Goal: Answer question/provide support: Share knowledge or assist other users

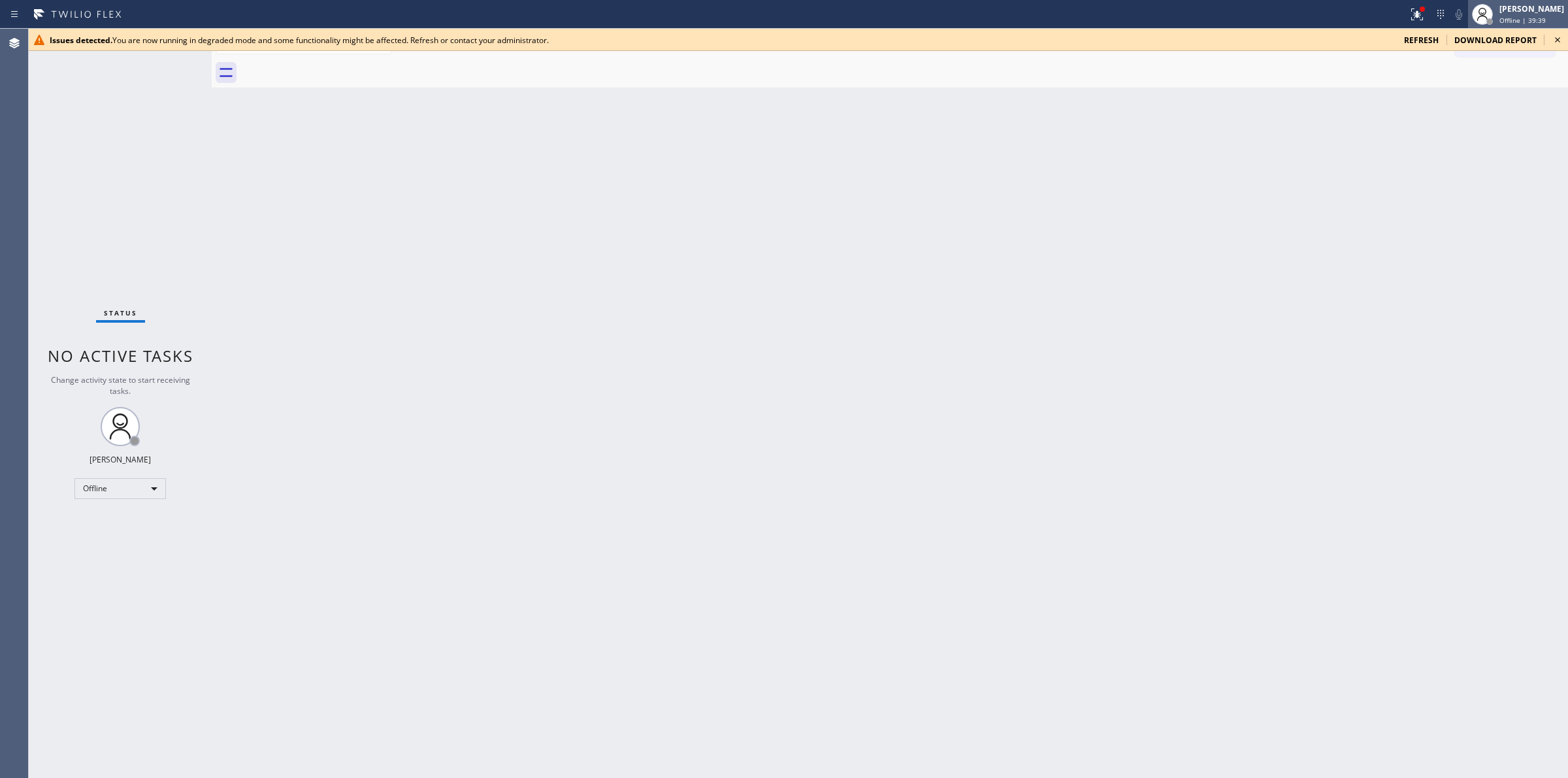
drag, startPoint x: 856, startPoint y: 544, endPoint x: 1527, endPoint y: 13, distance: 855.7
click at [1527, 13] on div "Jasper Timkang" at bounding box center [1532, 9] width 65 height 11
click at [1464, 85] on button "Unavailable" at bounding box center [1502, 86] width 130 height 17
drag, startPoint x: 1554, startPoint y: 11, endPoint x: 1510, endPoint y: 81, distance: 82.7
click at [1555, 12] on div "Jasper Timkang" at bounding box center [1532, 9] width 65 height 11
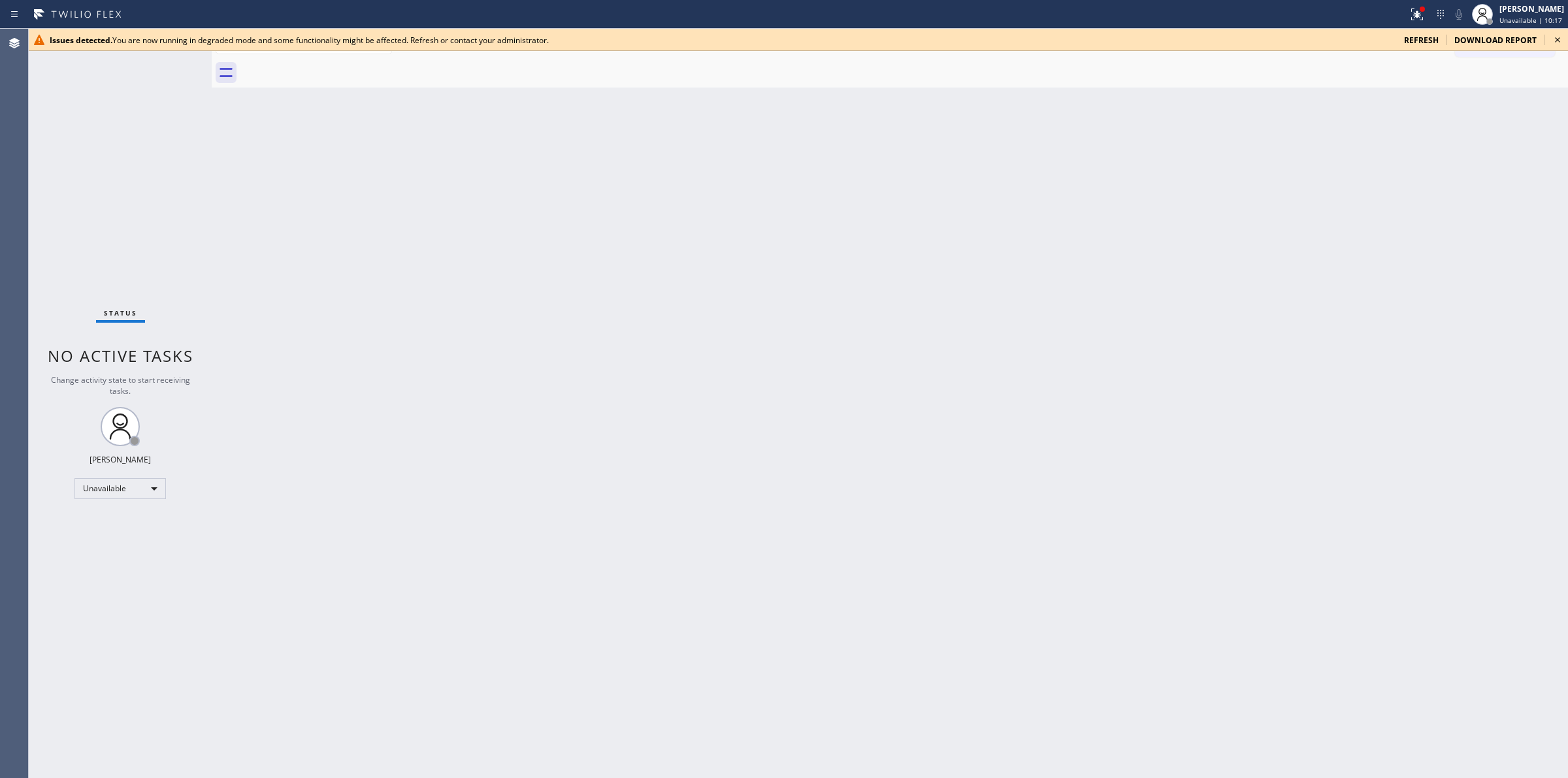
drag, startPoint x: 1336, startPoint y: 129, endPoint x: 1531, endPoint y: 47, distance: 211.5
click at [1411, 97] on div "Back to Dashboard Change Sender ID Customers Technicians Select a contact Outbo…" at bounding box center [890, 403] width 1356 height 750
click at [1562, 38] on icon at bounding box center [1557, 40] width 16 height 16
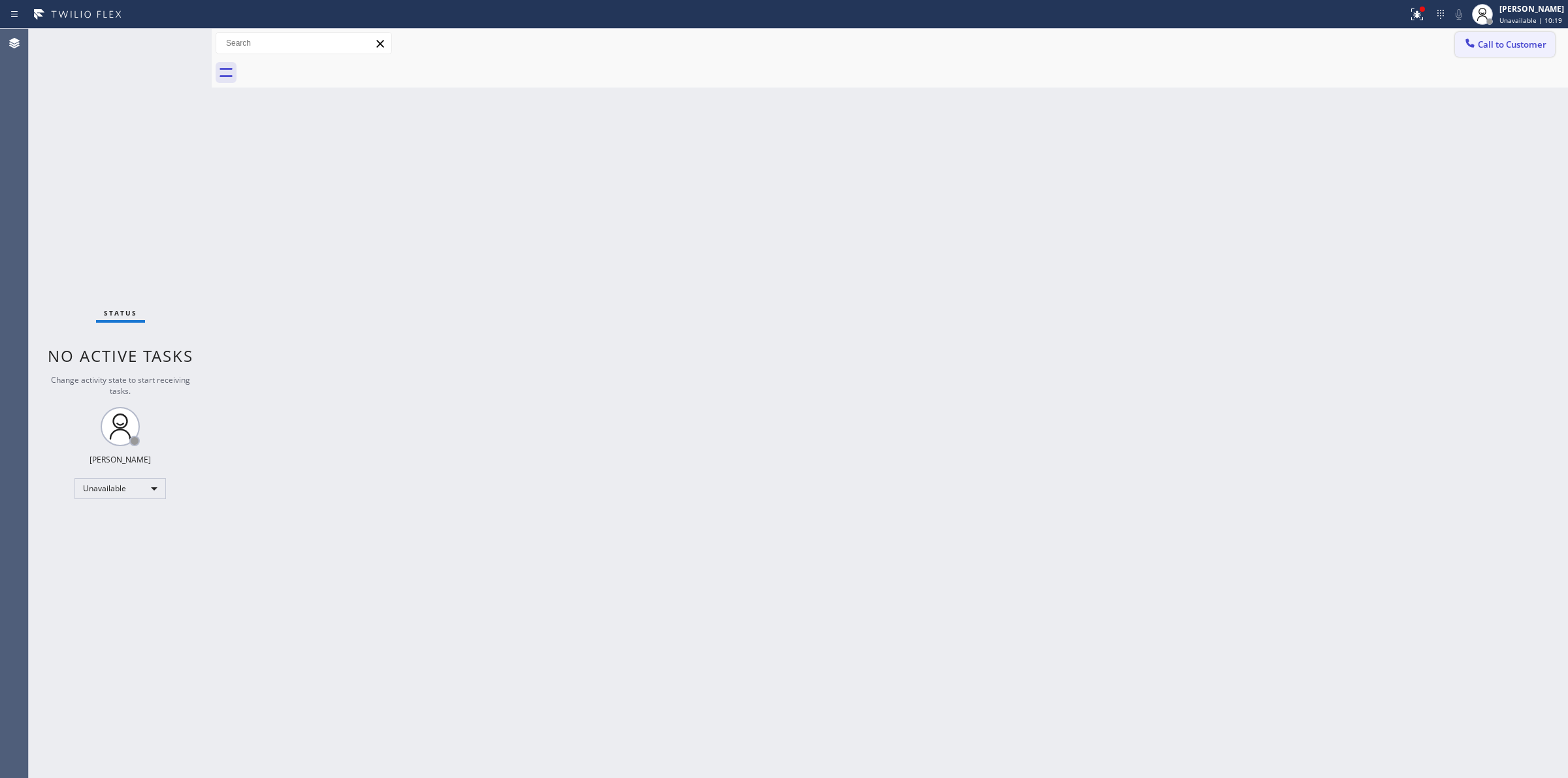
drag, startPoint x: 1502, startPoint y: 79, endPoint x: 1511, endPoint y: 41, distance: 39.1
click at [1504, 68] on div at bounding box center [905, 73] width 1328 height 29
drag, startPoint x: 1510, startPoint y: 40, endPoint x: 1500, endPoint y: 40, distance: 10.0
click at [1504, 40] on span "Call to Customer" at bounding box center [1512, 44] width 68 height 12
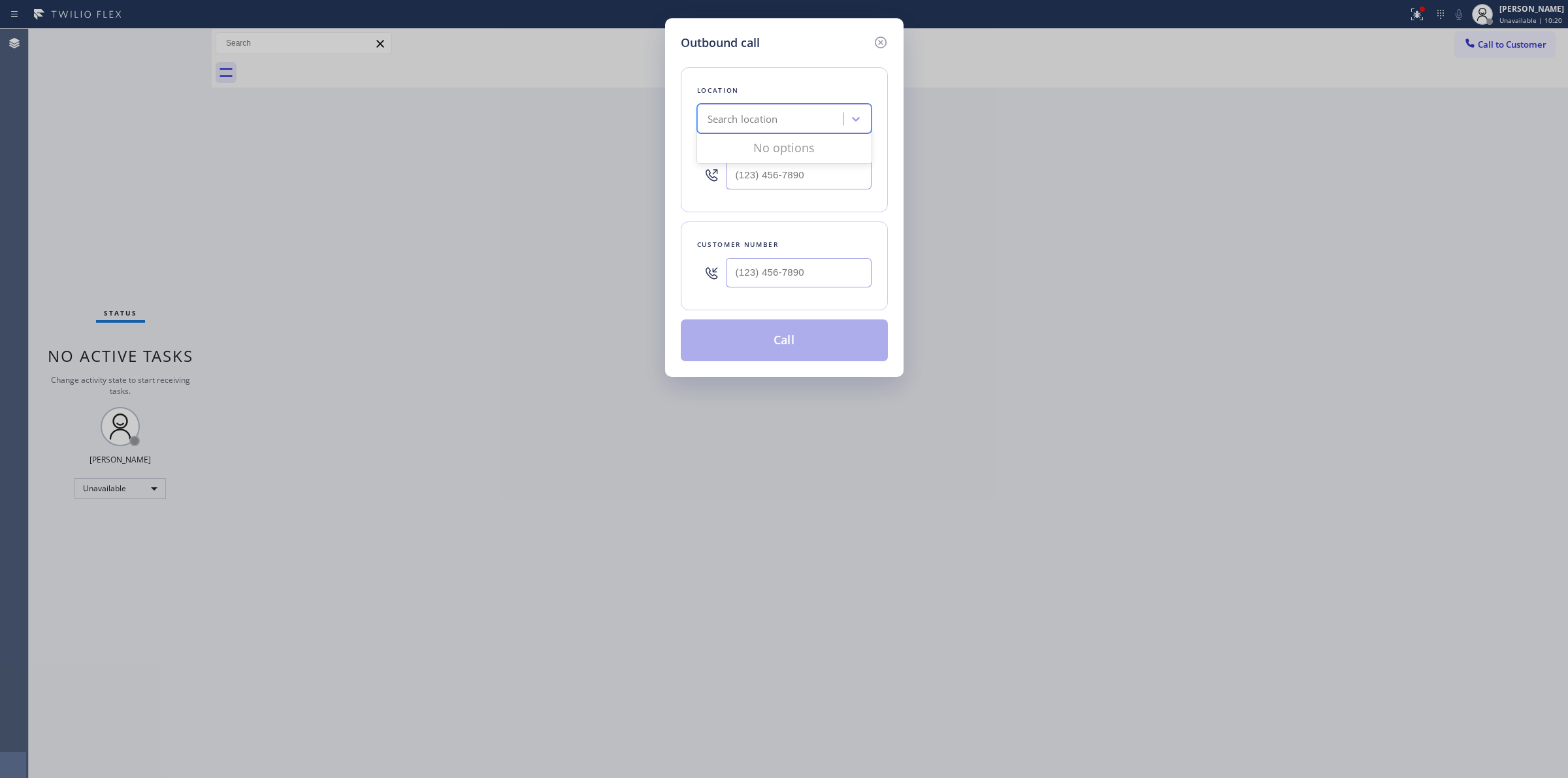
paste input "Thermador Appliance Repair Experts"
type input "Thermador Appliance Repair Experts"
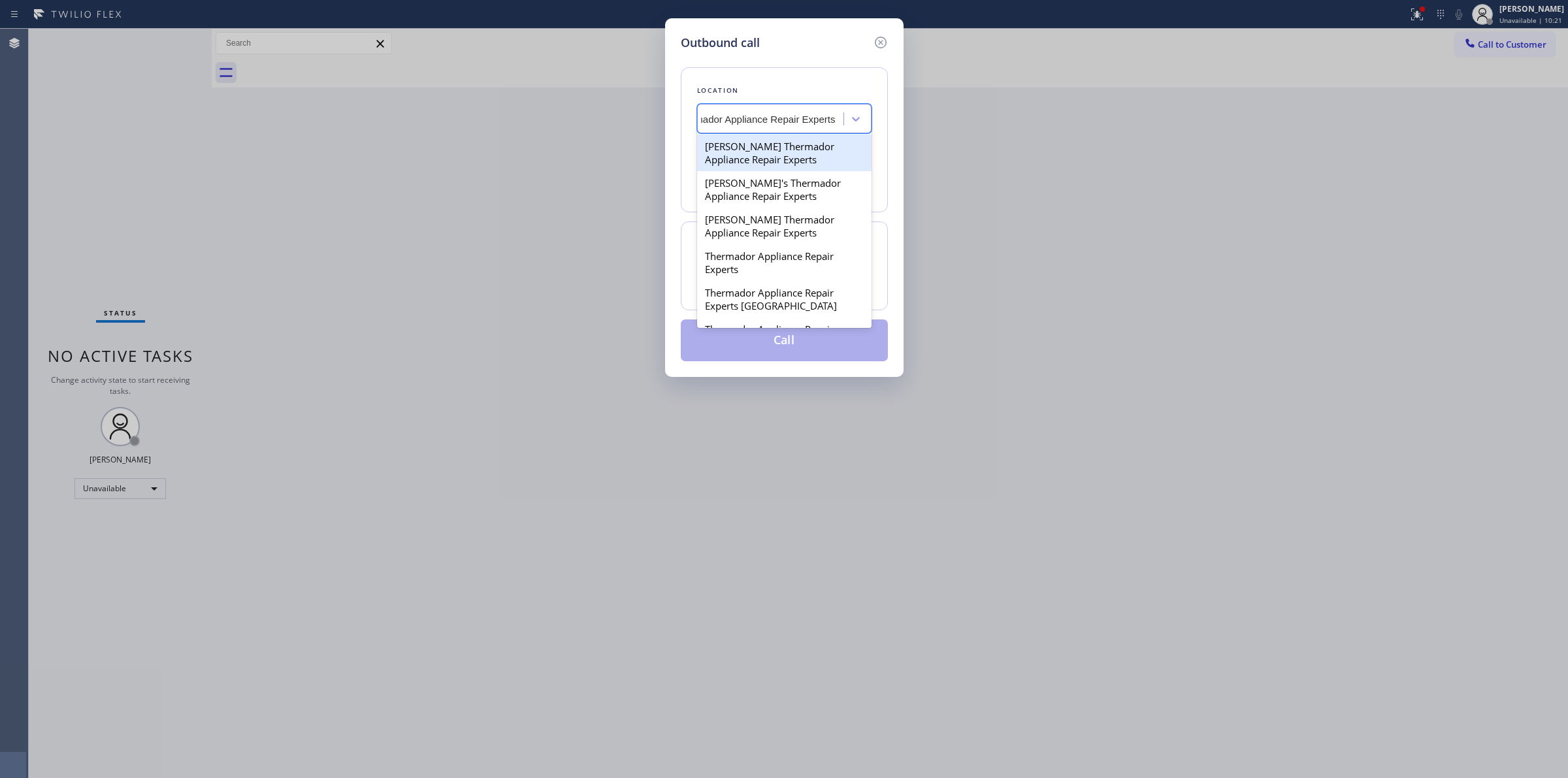
scroll to position [0, 33]
drag, startPoint x: 762, startPoint y: 145, endPoint x: 804, endPoint y: 296, distance: 156.7
click at [804, 296] on div "Howard Thermador Appliance Repair Experts Jim's Thermador Appliance Repair Expe…" at bounding box center [784, 229] width 175 height 196
click at [801, 281] on div "Thermador Appliance Repair Experts" at bounding box center [784, 262] width 175 height 36
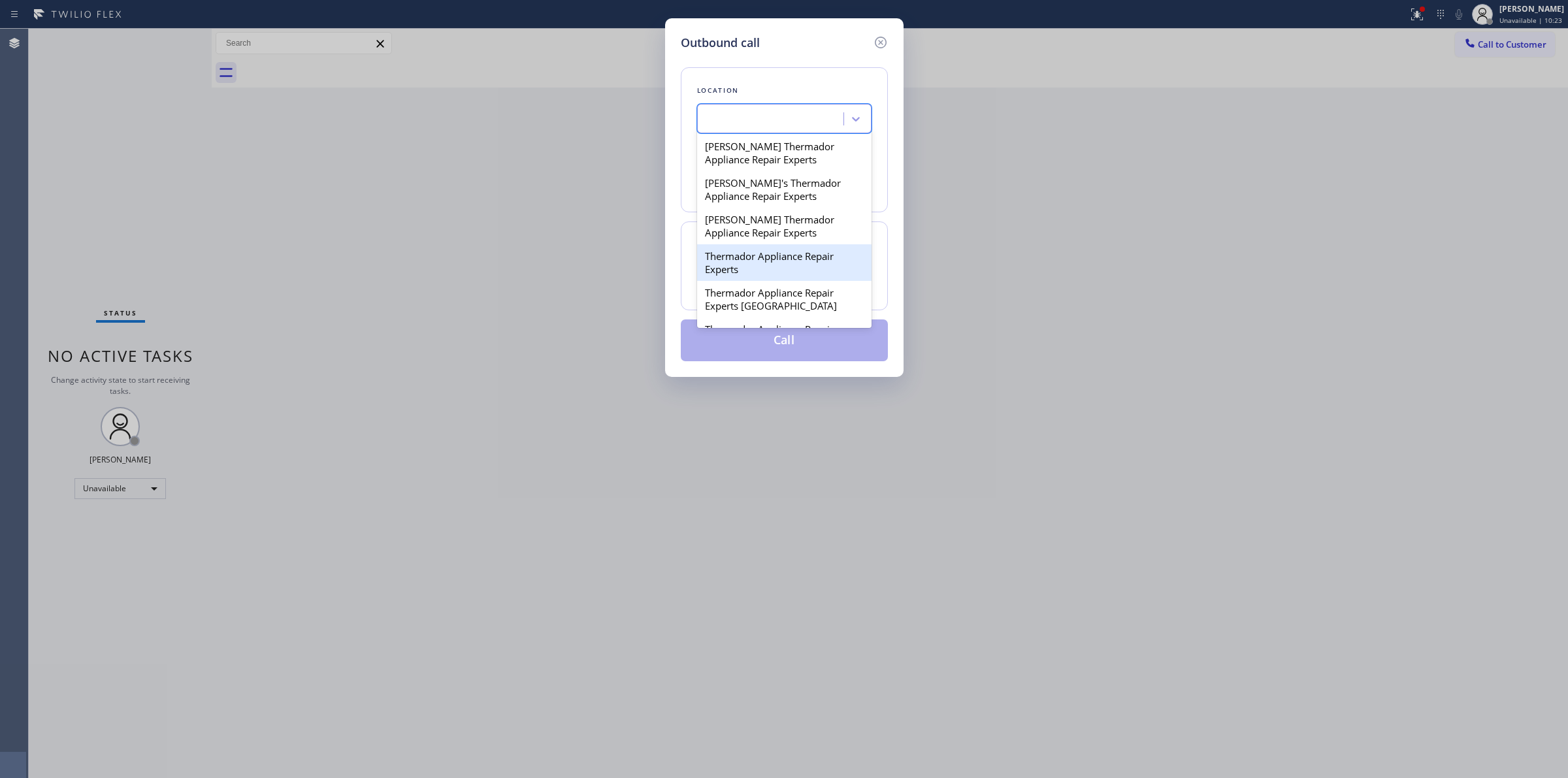
scroll to position [0, 1]
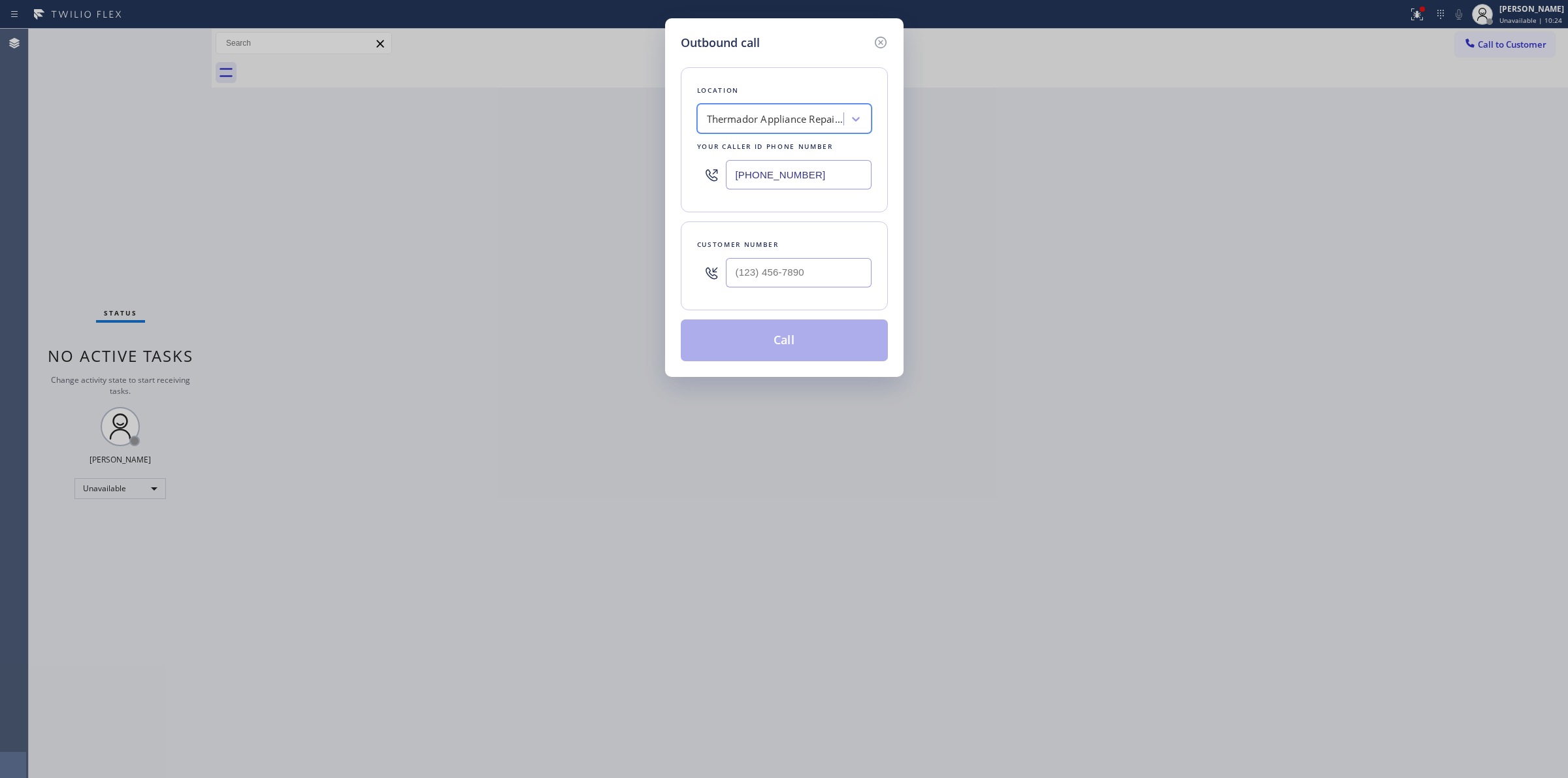
click at [771, 182] on input "(602) 888-7324" at bounding box center [799, 175] width 146 height 29
click at [766, 128] on div "Thermador Appliance Repair Experts" at bounding box center [772, 119] width 142 height 23
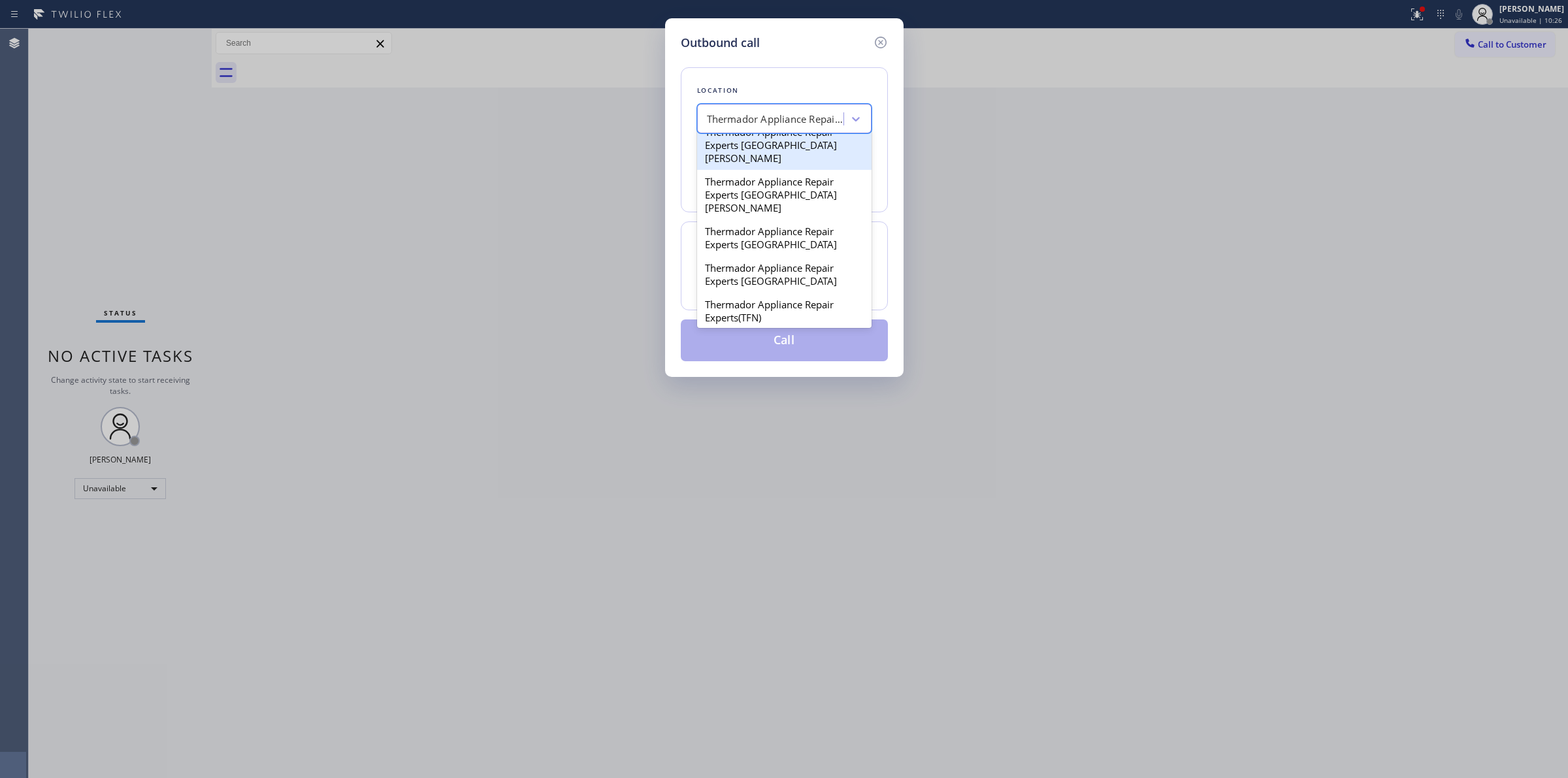
scroll to position [497, 0]
click at [749, 318] on div "Thermador Appliance Repair Experts(TFN)" at bounding box center [784, 306] width 175 height 36
type input "(888) 960-0207"
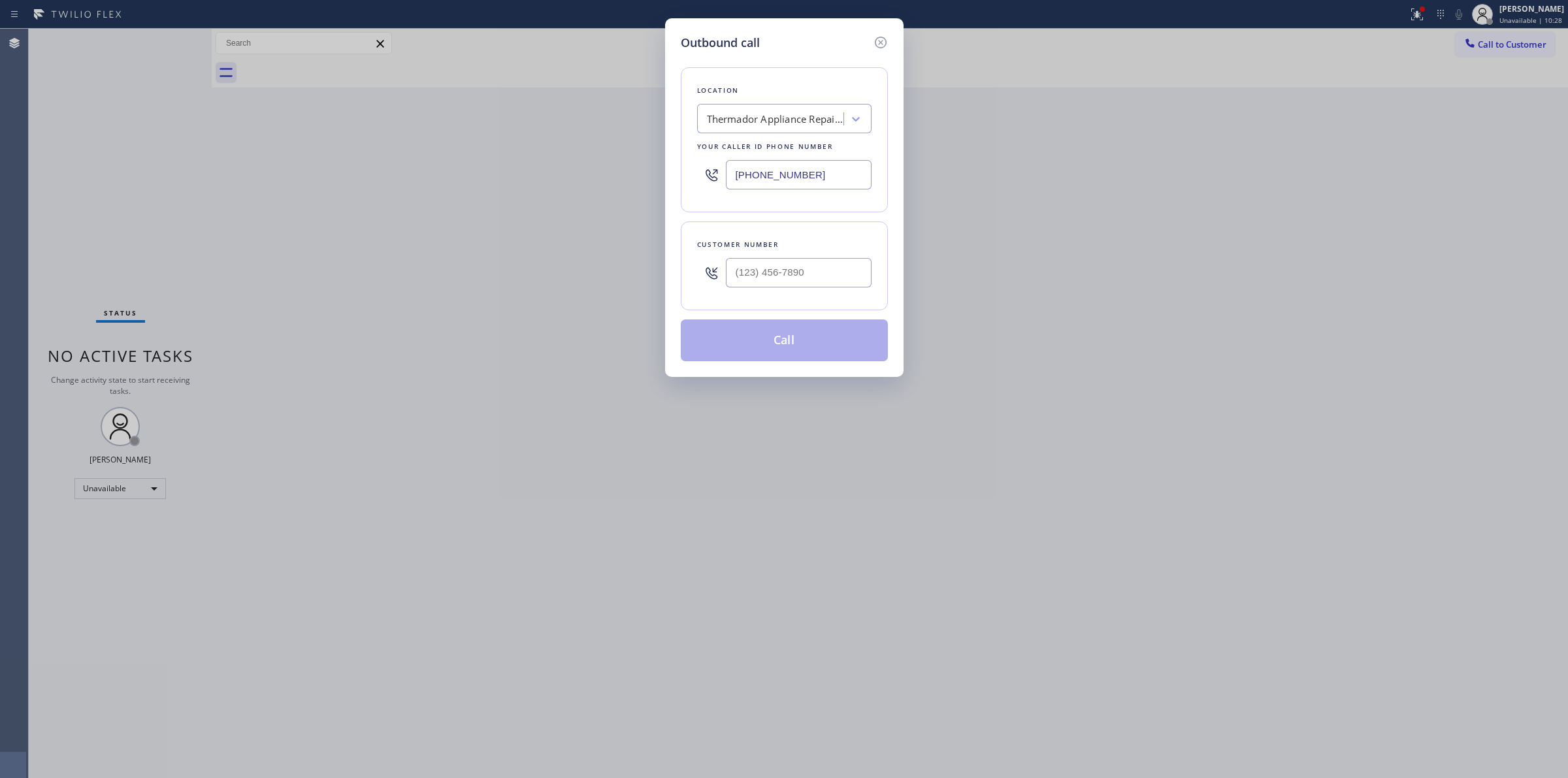
click at [757, 173] on input "(888) 960-0207" at bounding box center [799, 175] width 146 height 29
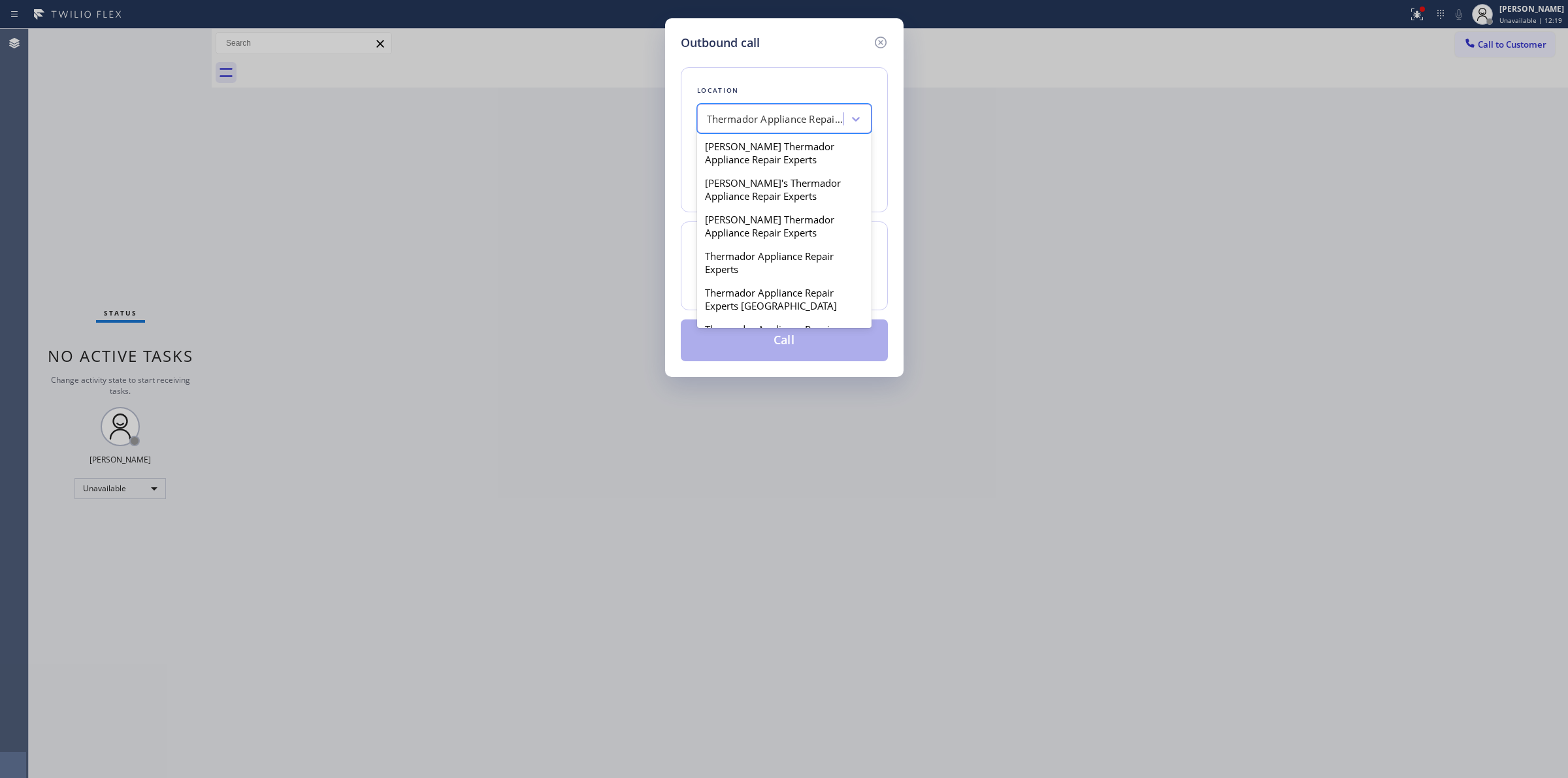
paste input "GE Appliance Repair"
type input "GE Appliance Repair"
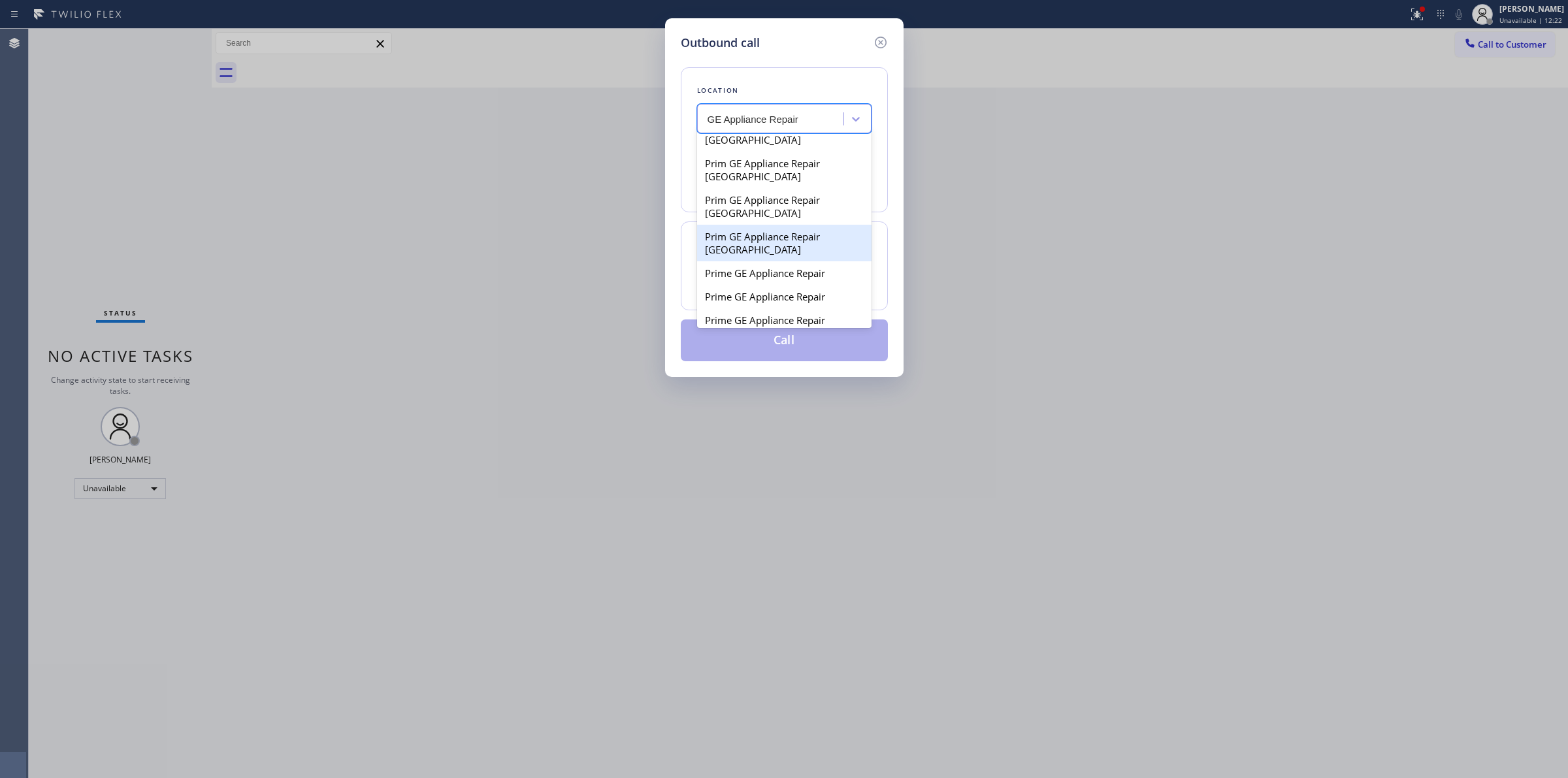
scroll to position [82, 0]
click at [794, 259] on div "Prime GE Appliance Repair" at bounding box center [784, 247] width 175 height 24
type input "(714) 598-2482"
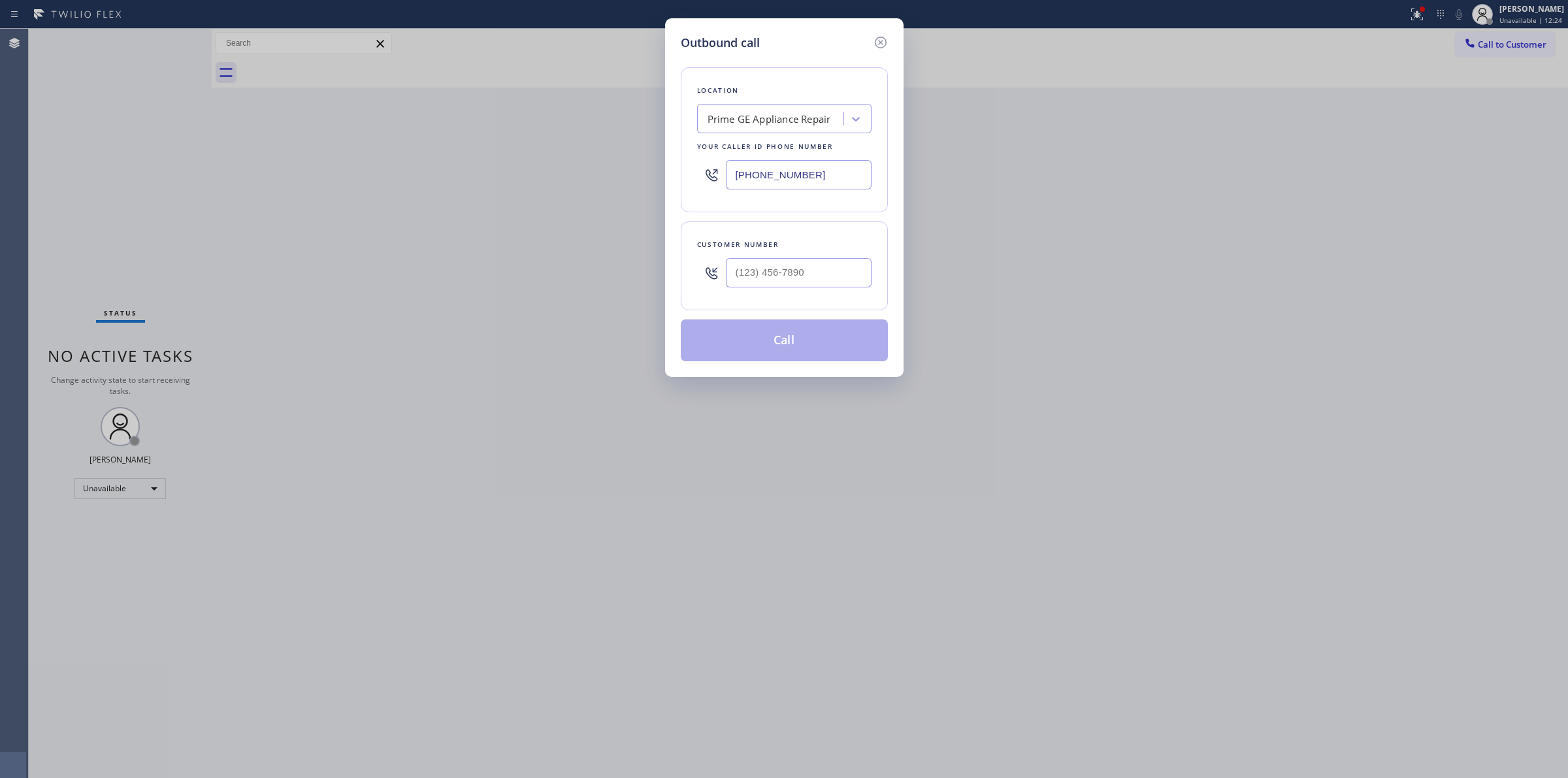
click at [764, 180] on input "(714) 598-2482" at bounding box center [799, 175] width 146 height 29
